Goal: Task Accomplishment & Management: Manage account settings

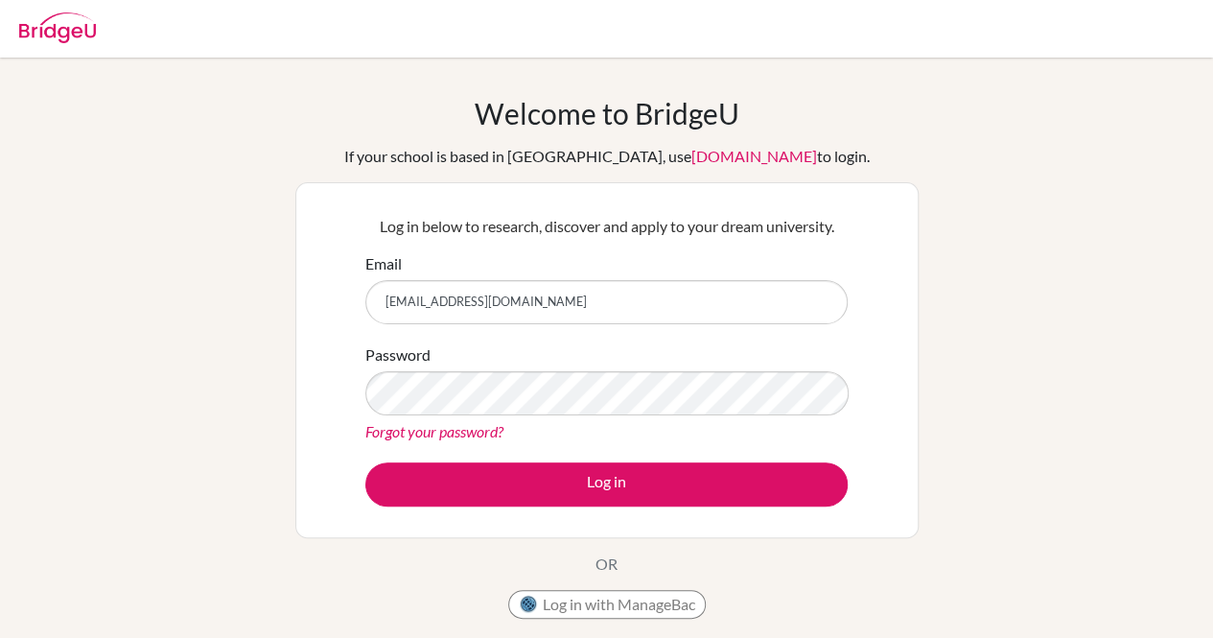
click at [540, 473] on button "Log in" at bounding box center [606, 484] width 482 height 44
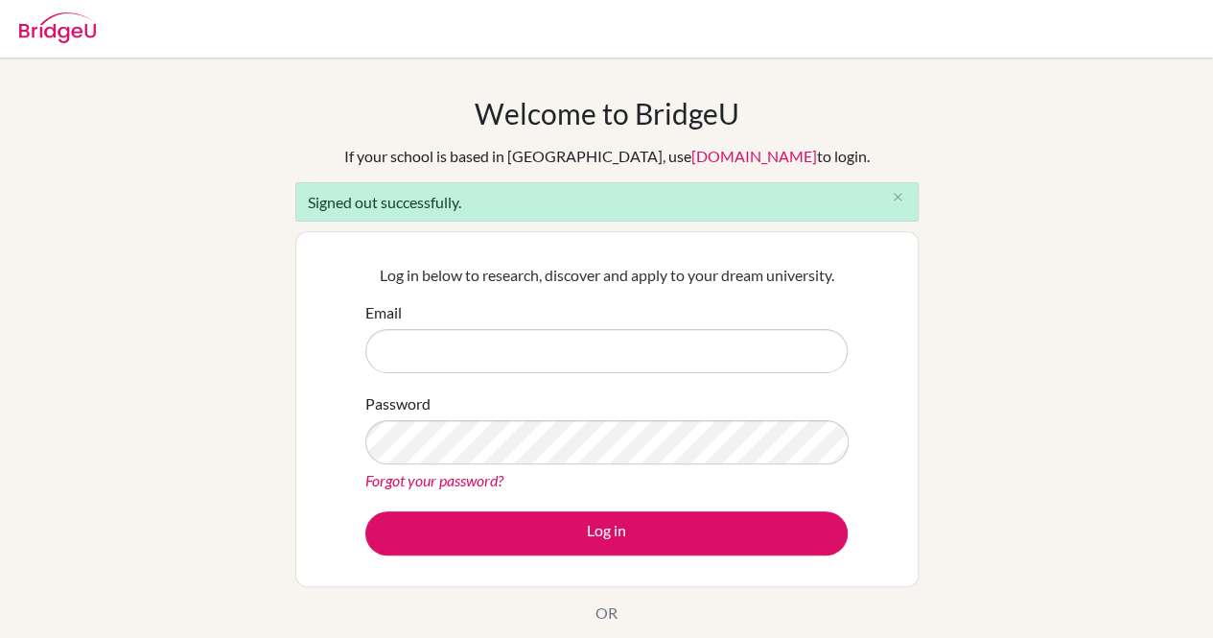
type input "[EMAIL_ADDRESS][DOMAIN_NAME]"
drag, startPoint x: 686, startPoint y: 348, endPoint x: 322, endPoint y: 377, distance: 364.6
click at [322, 377] on div "Log in below to research, discover and apply to your dream university. Email [E…" at bounding box center [606, 409] width 623 height 356
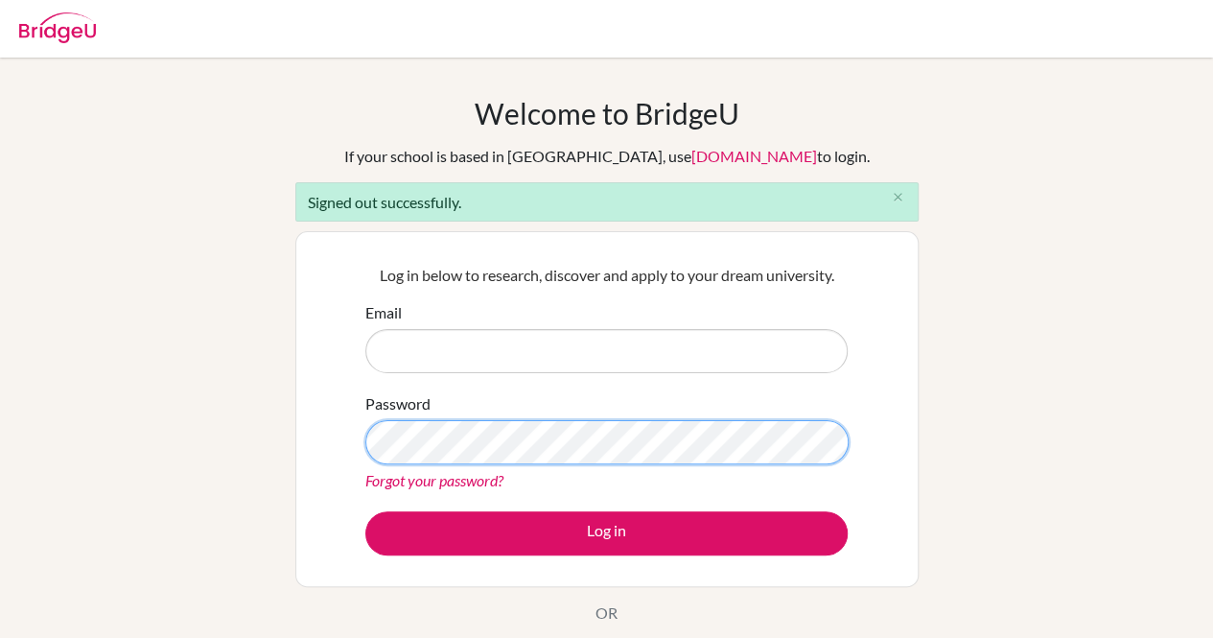
click at [142, 453] on div "Welcome to [GEOGRAPHIC_DATA] If your school is based in [GEOGRAPHIC_DATA], use …" at bounding box center [606, 434] width 1213 height 676
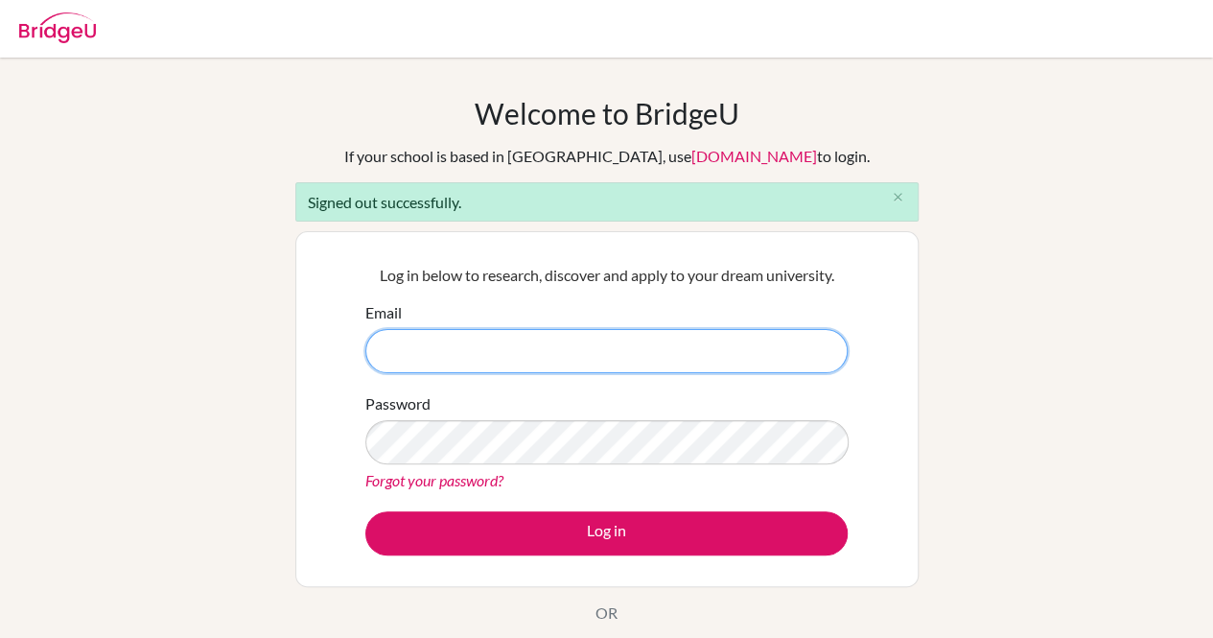
click at [472, 345] on input "Email" at bounding box center [606, 351] width 482 height 44
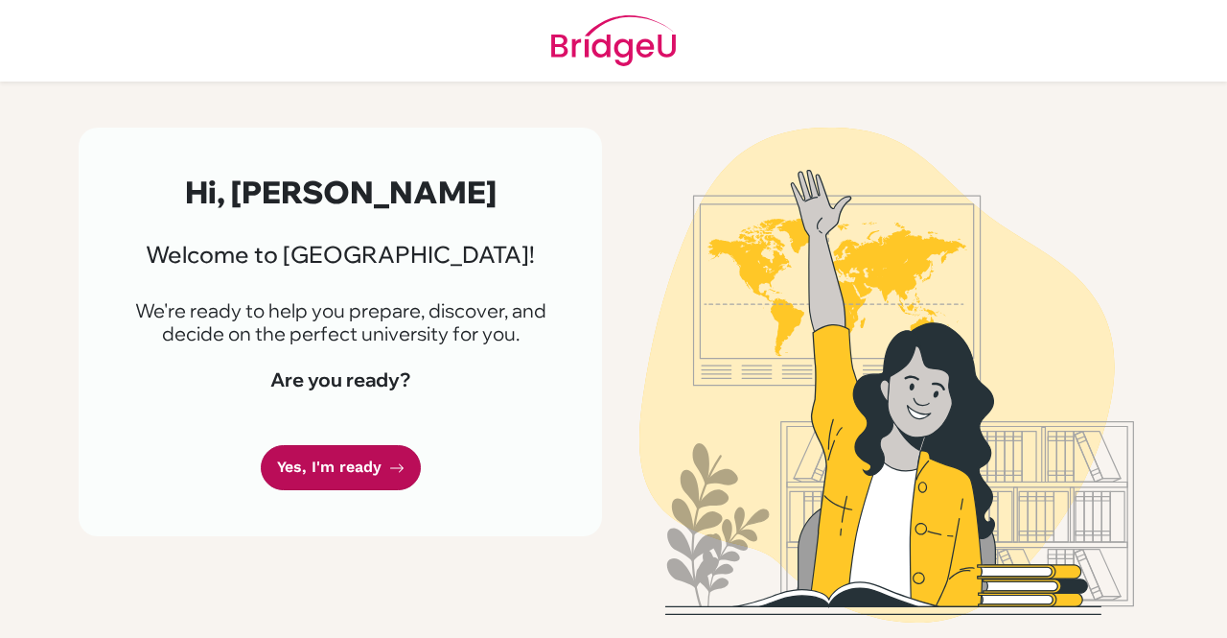
click at [360, 477] on link "Yes, I'm ready" at bounding box center [341, 467] width 160 height 45
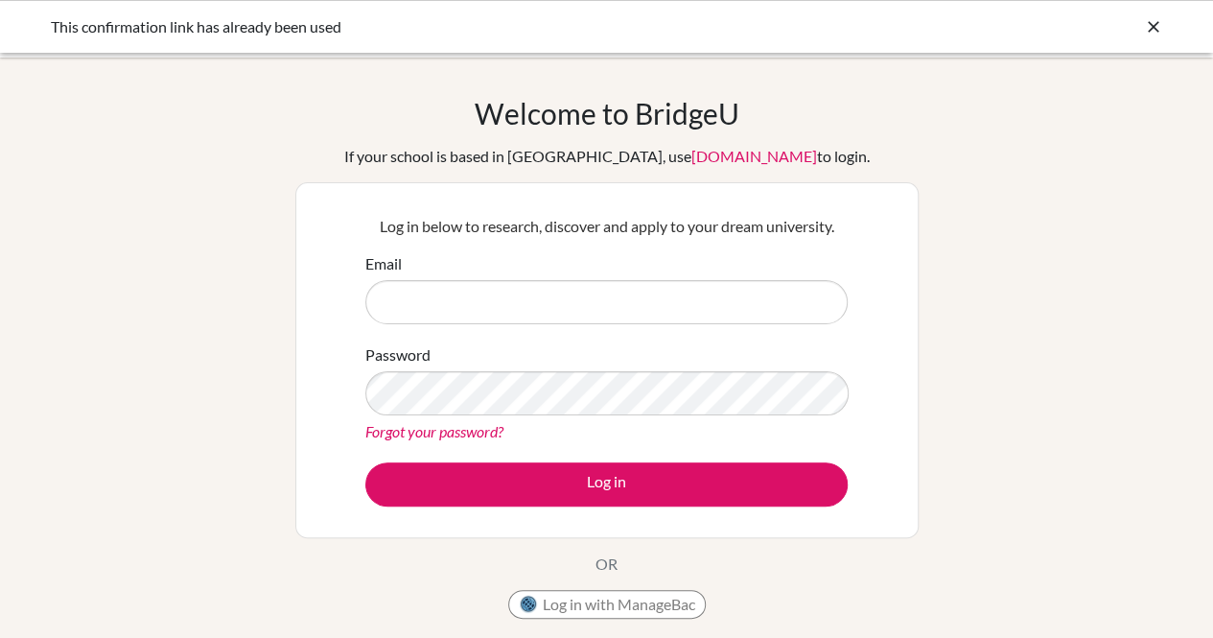
type input "27omark@mkis.edu.my"
drag, startPoint x: 606, startPoint y: 327, endPoint x: 385, endPoint y: 312, distance: 222.0
click at [385, 312] on form "Email 27omark@mkis.edu.my Password Forgot your password? Log in" at bounding box center [606, 379] width 482 height 254
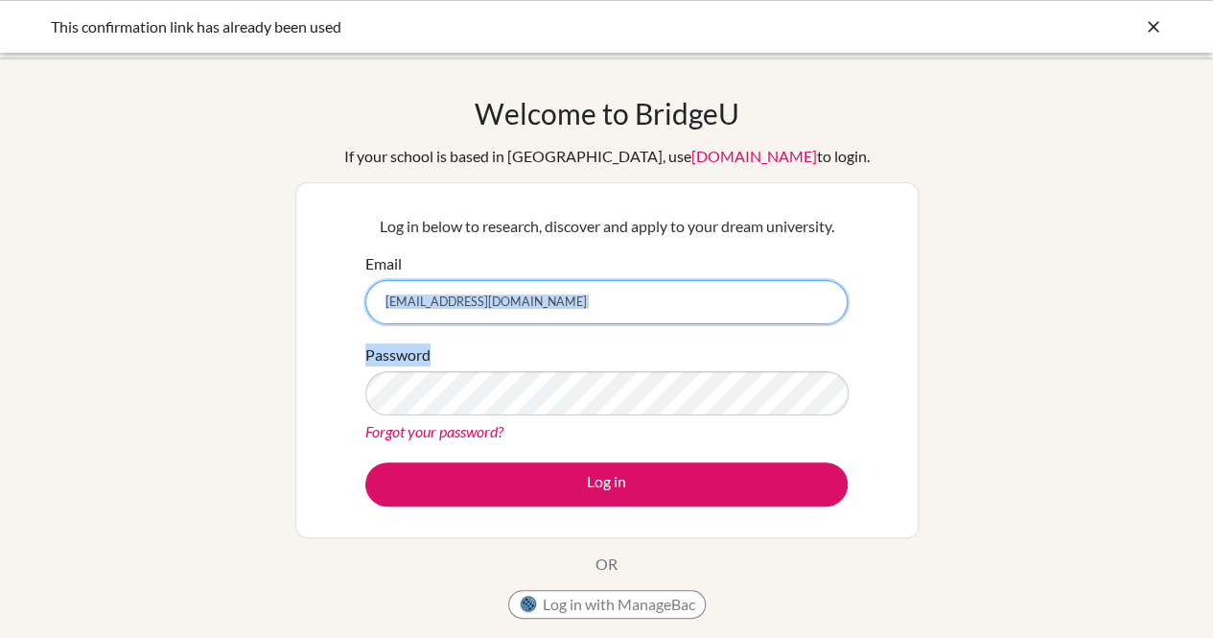
click at [546, 283] on input "[EMAIL_ADDRESS][DOMAIN_NAME]" at bounding box center [606, 302] width 482 height 44
drag, startPoint x: 545, startPoint y: 306, endPoint x: 257, endPoint y: 302, distance: 287.7
click at [257, 302] on div "Welcome to BridgeU If your school is based in China, use app.bridge-u.com.cn to…" at bounding box center [606, 409] width 1213 height 627
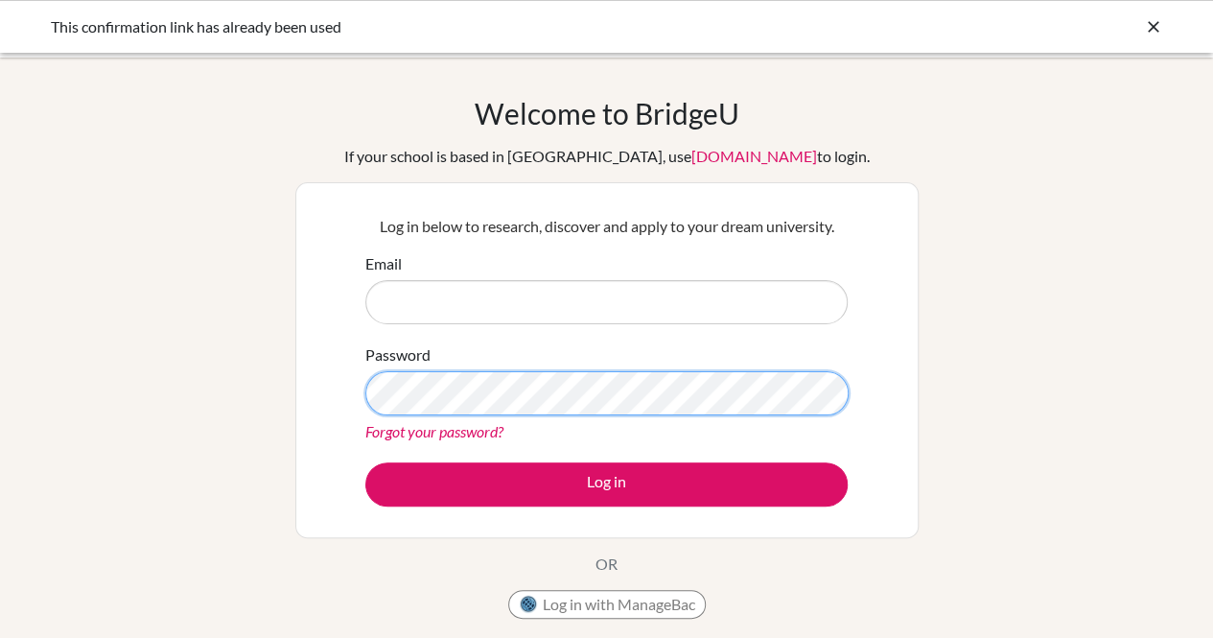
click at [347, 392] on div "Log in below to research, discover and apply to your dream university. Email Pa…" at bounding box center [606, 360] width 623 height 356
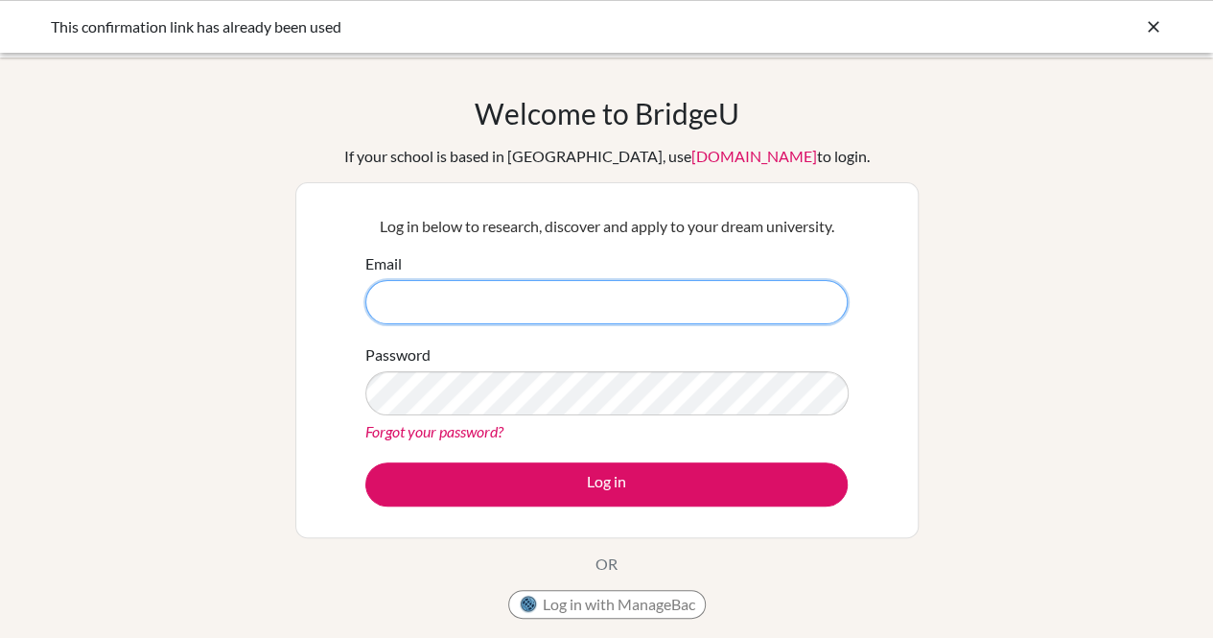
click at [587, 302] on input "Email" at bounding box center [606, 302] width 482 height 44
type input "[EMAIL_ADDRESS][DOMAIN_NAME]"
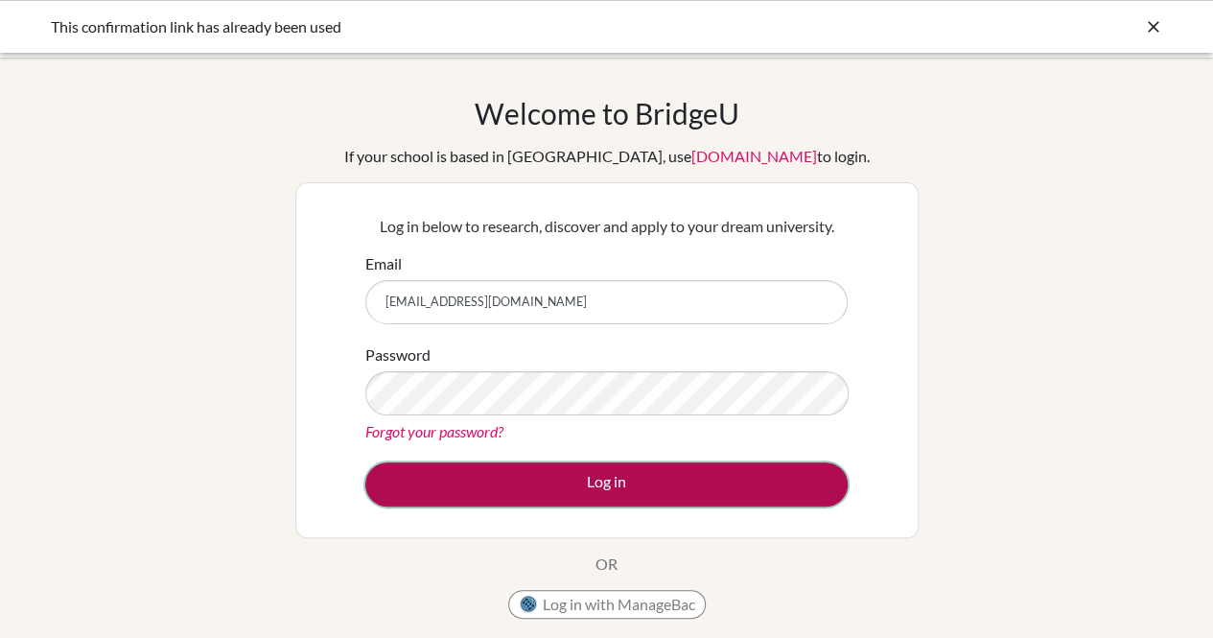
click at [563, 478] on button "Log in" at bounding box center [606, 484] width 482 height 44
